Goal: Task Accomplishment & Management: Complete application form

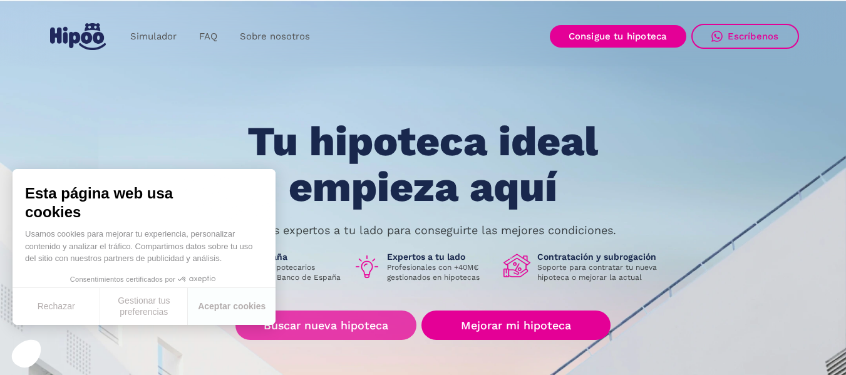
click at [355, 326] on link "Buscar nueva hipoteca" at bounding box center [326, 325] width 181 height 29
click at [348, 326] on link "Buscar nueva hipoteca" at bounding box center [326, 325] width 181 height 29
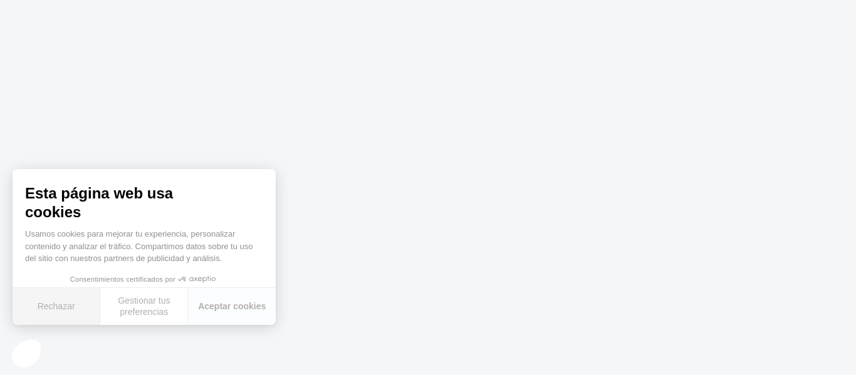
click at [59, 306] on button "Rechazar" at bounding box center [57, 306] width 88 height 37
